Goal: Transaction & Acquisition: Purchase product/service

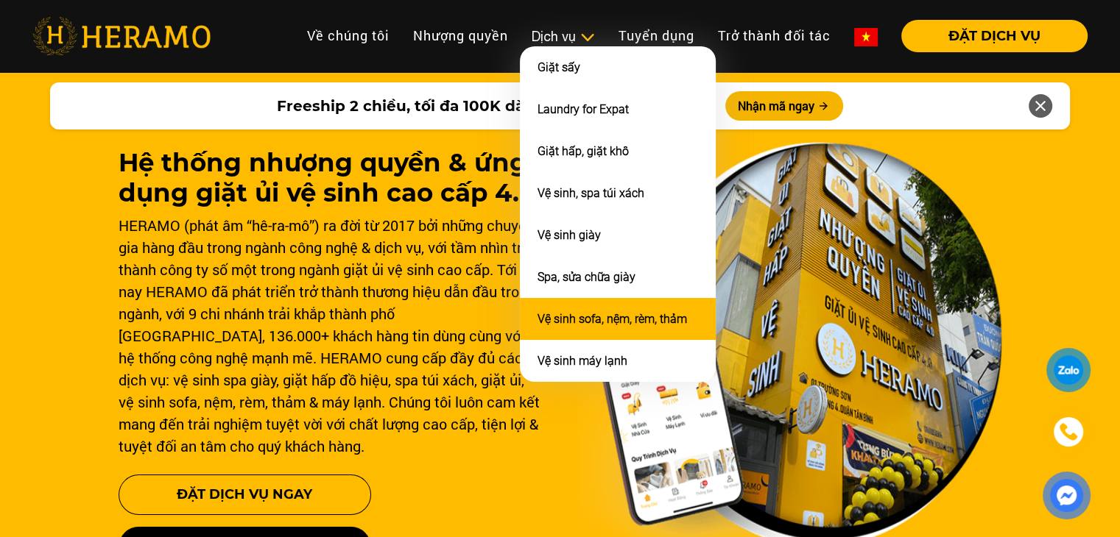
click at [599, 328] on li "Vệ sinh sofa, nệm, rèm, thảm" at bounding box center [618, 319] width 196 height 42
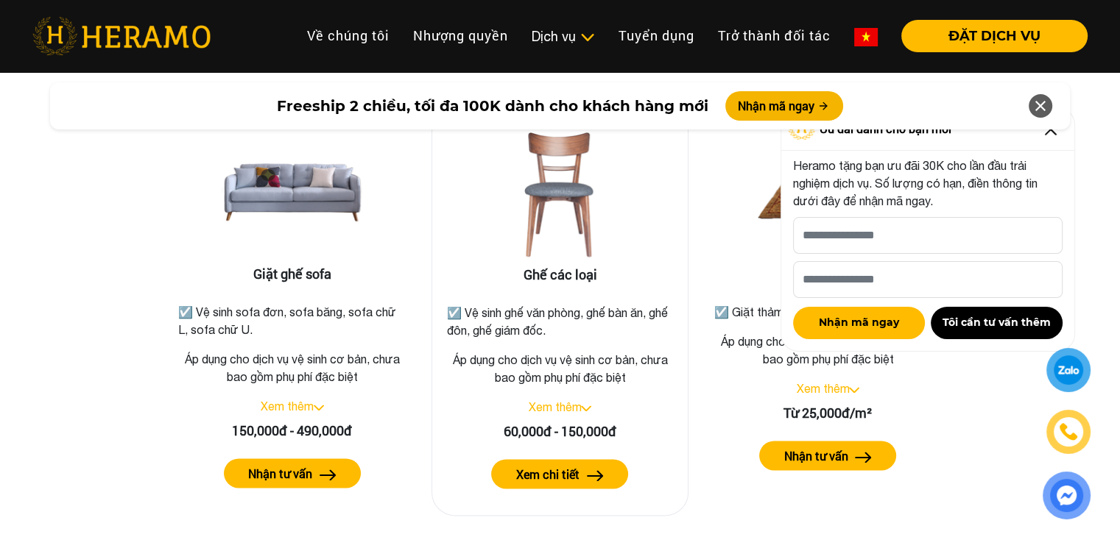
scroll to position [1852, 0]
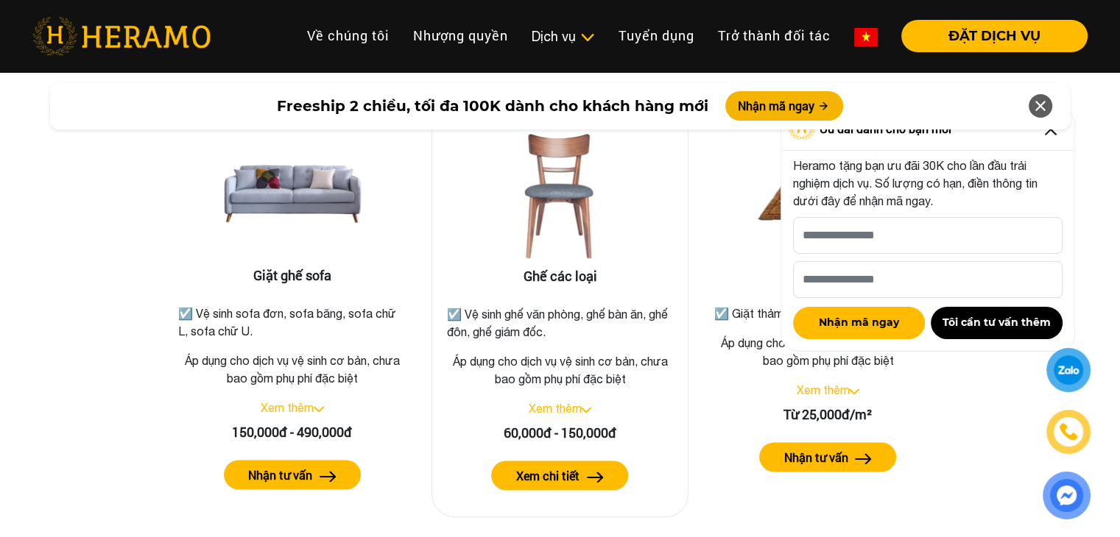
click at [556, 467] on label "Xem chi tiết" at bounding box center [547, 476] width 63 height 18
click at [289, 467] on label "Nhận tư vấn" at bounding box center [280, 476] width 64 height 18
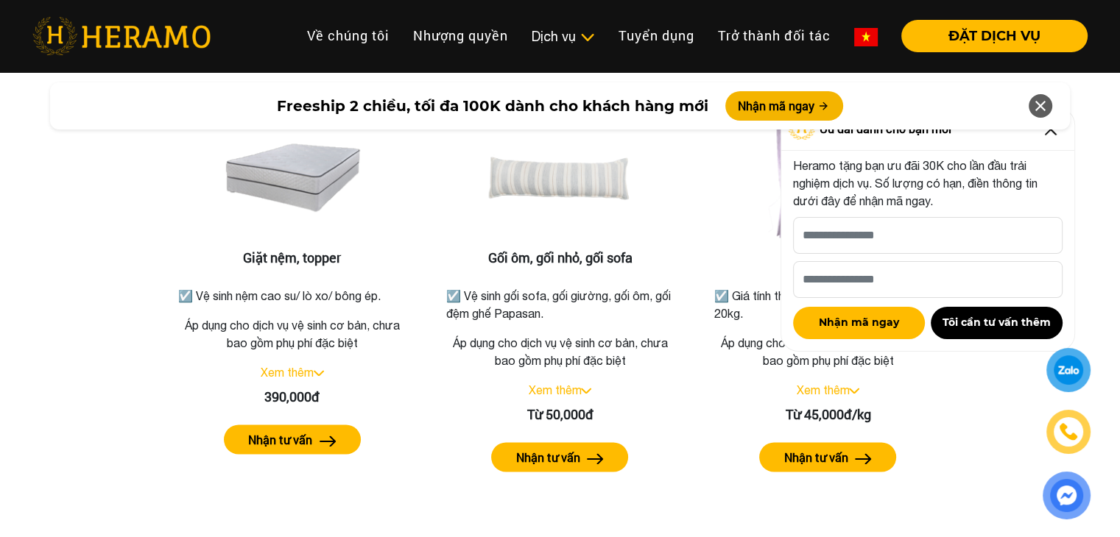
scroll to position [2323, 0]
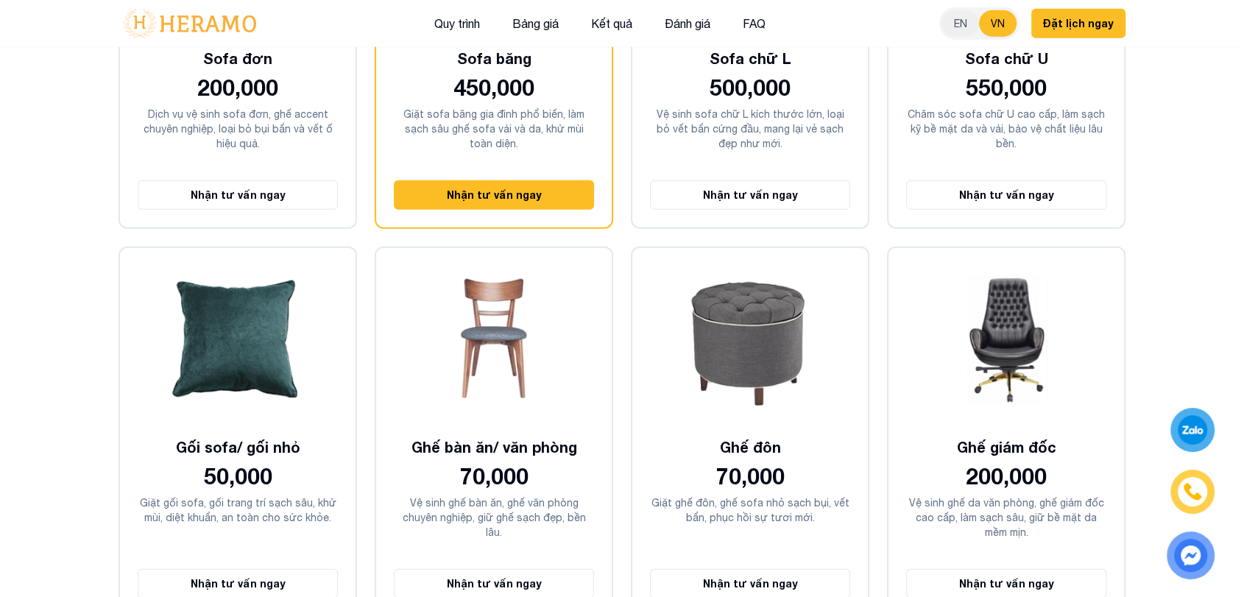
scroll to position [3644, 0]
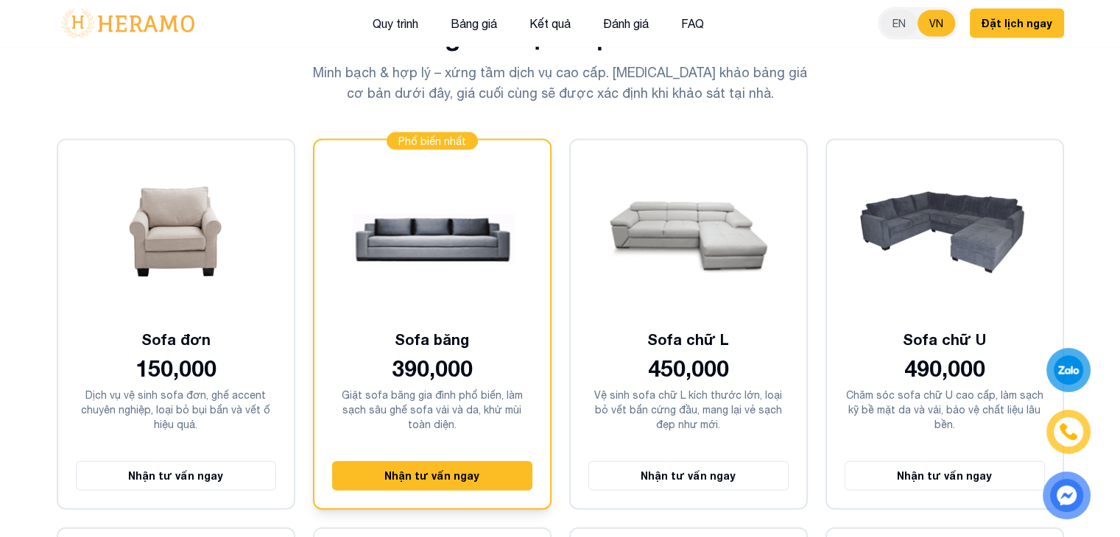
scroll to position [3304, 0]
